Goal: Communication & Community: Answer question/provide support

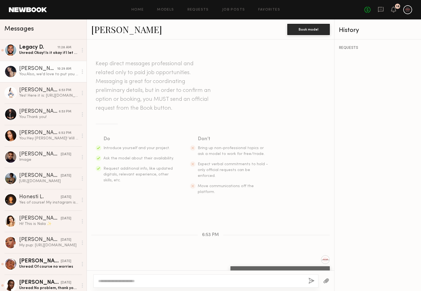
scroll to position [67, 0]
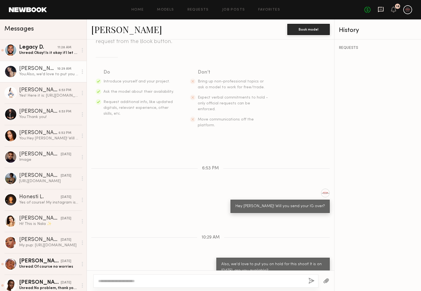
click at [380, 12] on icon at bounding box center [381, 9] width 6 height 6
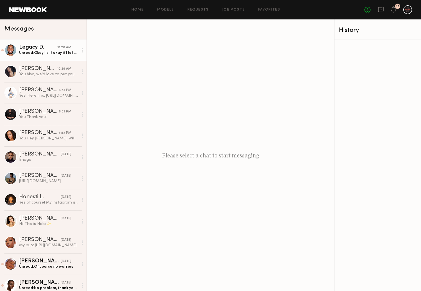
click at [37, 56] on link "Legacy D. 11:28 AM Unread: Okay! Is it okay if I let you know forsure if I’ll b…" at bounding box center [43, 49] width 86 height 21
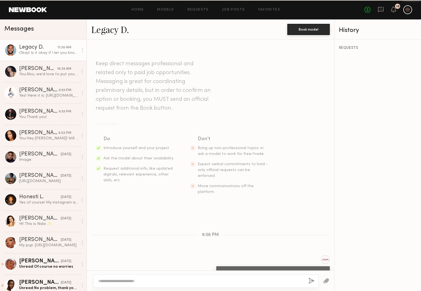
scroll to position [148, 0]
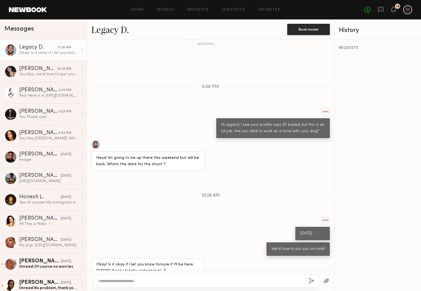
click at [160, 279] on textarea at bounding box center [201, 281] width 206 height 6
type textarea "**********"
click at [313, 281] on button "button" at bounding box center [311, 280] width 6 height 7
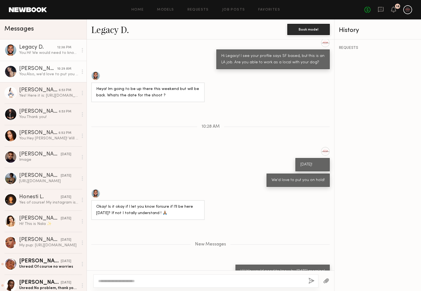
click at [42, 76] on div "You: Also, we'd love to put you on hold for this shoot! It is on August 18th, a…" at bounding box center [48, 74] width 59 height 5
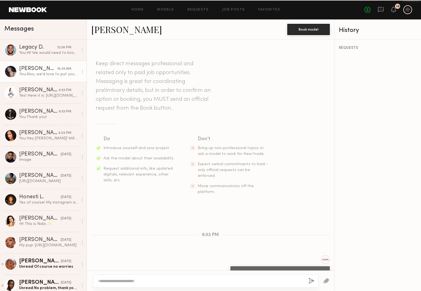
scroll to position [67, 0]
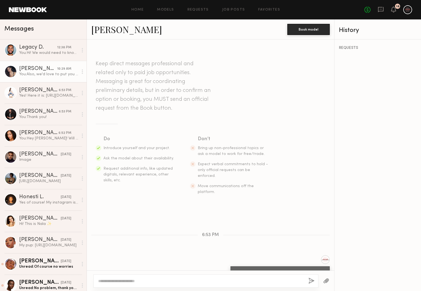
scroll to position [67, 0]
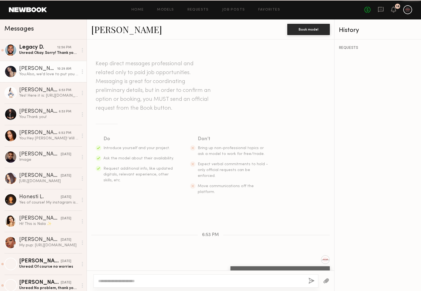
scroll to position [67, 0]
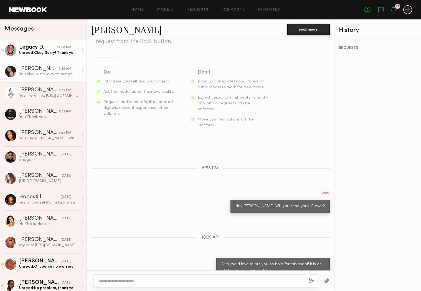
click at [42, 52] on div "Unread: Okay. Sorry! Thank you for the interest 🙏🏽" at bounding box center [48, 52] width 59 height 5
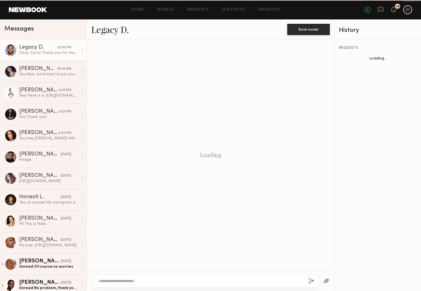
scroll to position [201, 0]
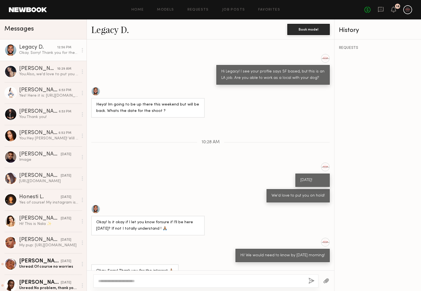
click at [183, 282] on textarea at bounding box center [201, 281] width 206 height 6
click at [189, 279] on textarea "**********" at bounding box center [201, 281] width 206 height 6
type textarea "**********"
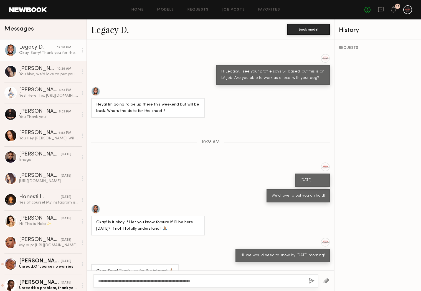
click at [308, 280] on button "button" at bounding box center [311, 280] width 6 height 7
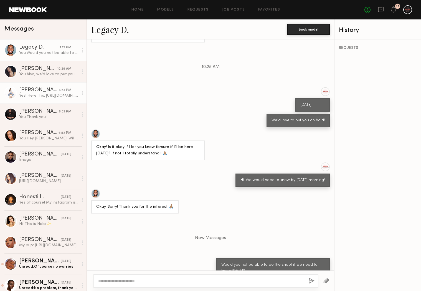
click at [29, 90] on div "Hannah K." at bounding box center [39, 90] width 40 height 6
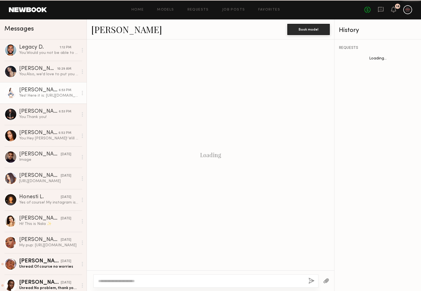
scroll to position [18, 0]
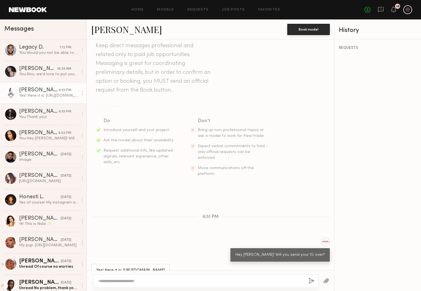
drag, startPoint x: 197, startPoint y: 259, endPoint x: 122, endPoint y: 260, distance: 74.9
click at [122, 263] on div "Yes! Here it is: http://www.instagram.com/heyhannahkim" at bounding box center [130, 269] width 78 height 13
copy div "http://www.instagram.com/heyhannahkim"
